Goal: Find contact information: Obtain details needed to contact an individual or organization

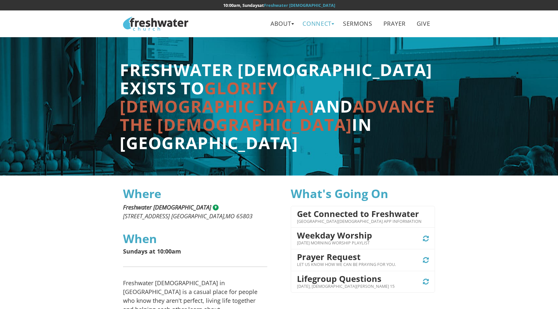
click at [326, 23] on link "Connect" at bounding box center [317, 23] width 39 height 15
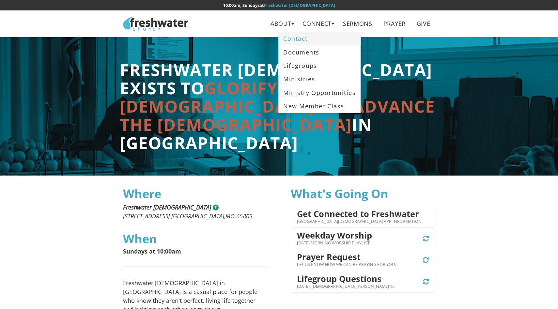
click at [315, 40] on link "Contact" at bounding box center [320, 38] width 82 height 13
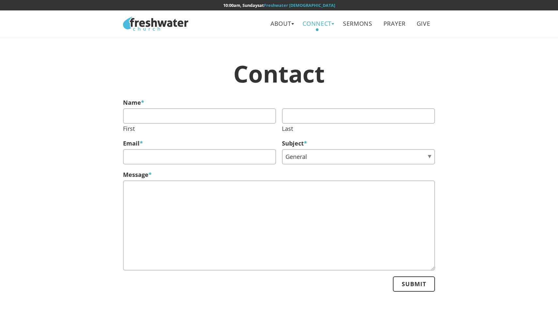
click at [324, 25] on link "Connect" at bounding box center [317, 23] width 39 height 15
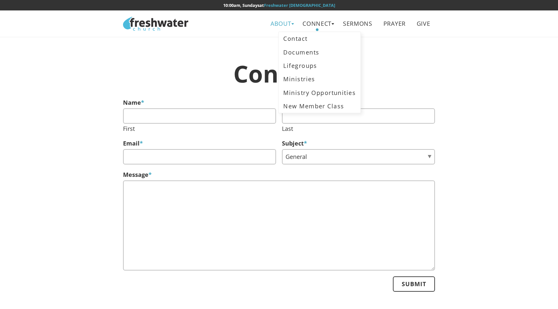
click at [282, 25] on link "About" at bounding box center [281, 23] width 30 height 15
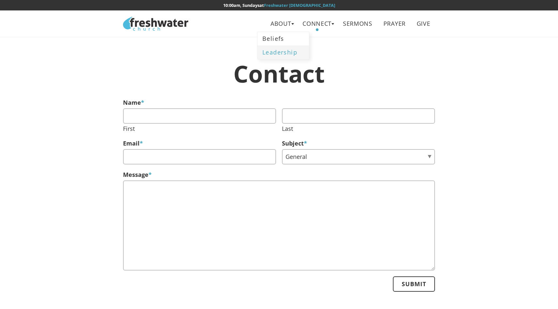
click at [283, 48] on link "Leadership" at bounding box center [283, 51] width 52 height 13
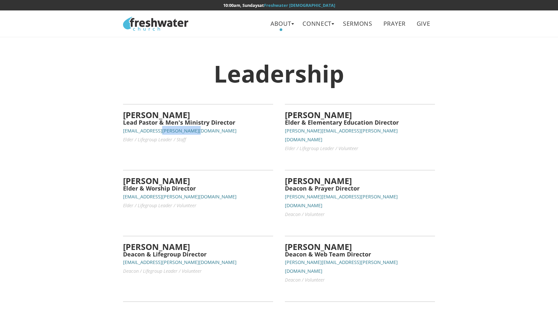
drag, startPoint x: 193, startPoint y: 130, endPoint x: 157, endPoint y: 129, distance: 35.9
click at [157, 129] on p "[EMAIL_ADDRESS][PERSON_NAME][DOMAIN_NAME] Elder / Lifegroup Leader / Staff" at bounding box center [198, 135] width 150 height 18
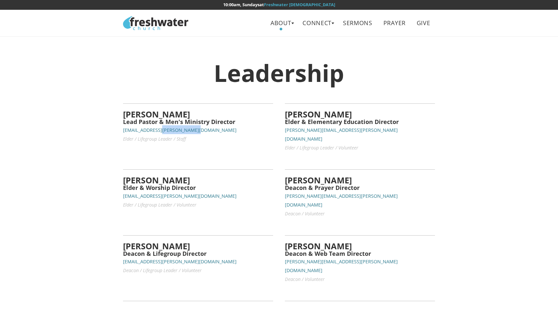
scroll to position [2, 0]
